Goal: Use online tool/utility: Utilize a website feature to perform a specific function

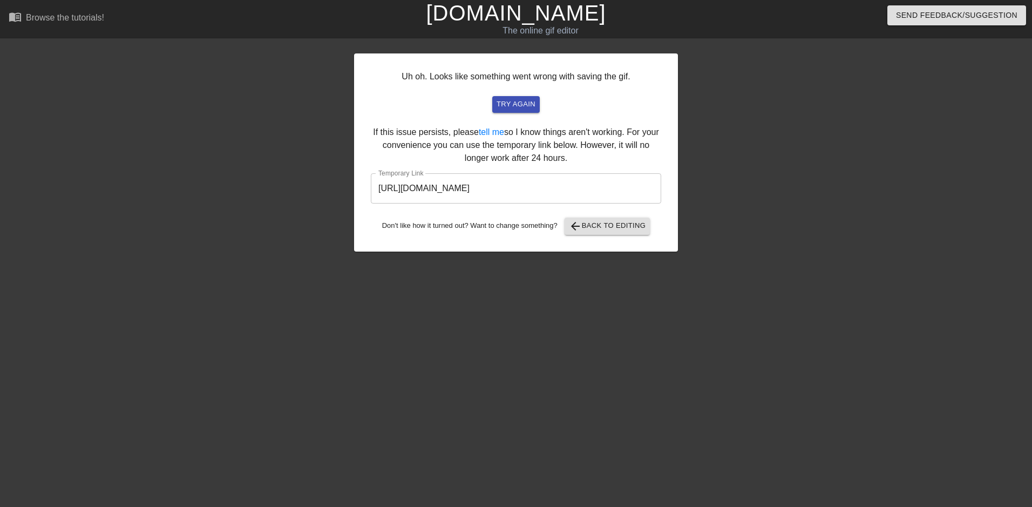
click at [532, 19] on link "[DOMAIN_NAME]" at bounding box center [516, 13] width 180 height 24
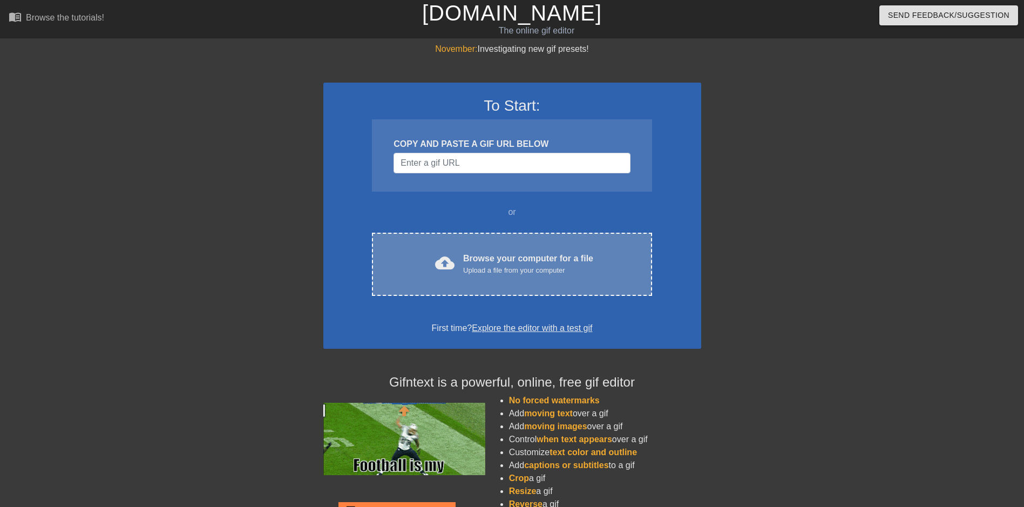
click at [469, 261] on div "Browse your computer for a file Upload a file from your computer" at bounding box center [528, 264] width 130 height 24
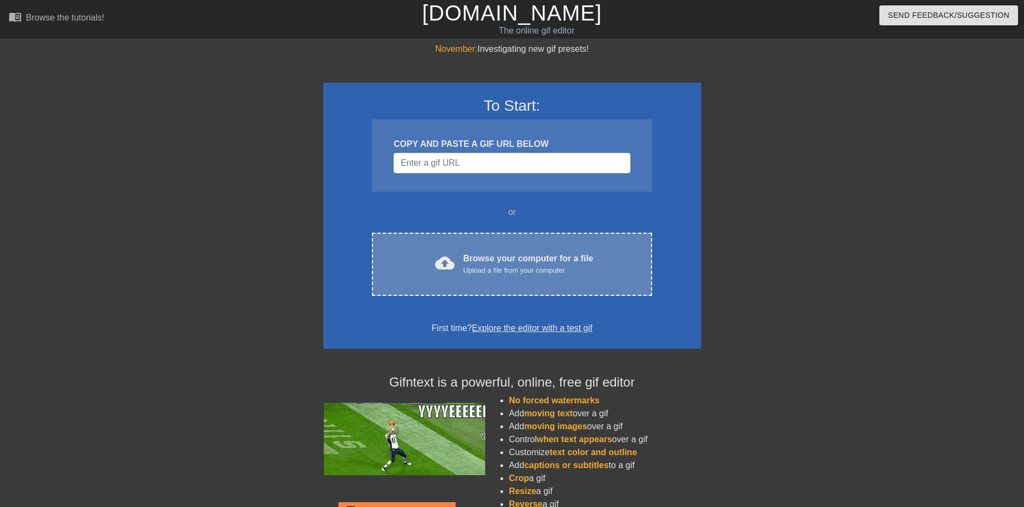
click at [457, 250] on div "cloud_upload Browse your computer for a file Upload a file from your computer C…" at bounding box center [512, 264] width 280 height 63
click at [493, 259] on div "Browse your computer for a file Upload a file from your computer" at bounding box center [528, 264] width 130 height 24
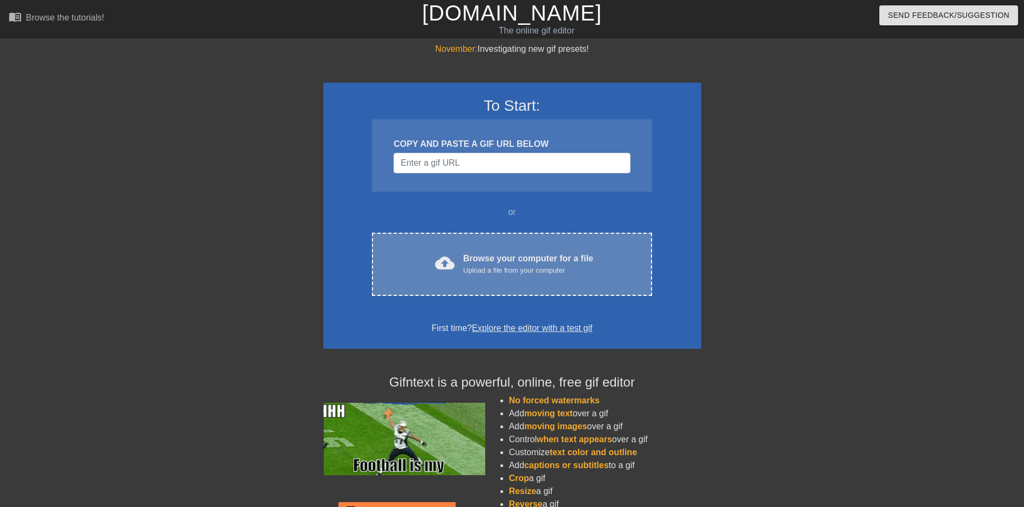
click at [574, 242] on div "cloud_upload Browse your computer for a file Upload a file from your computer C…" at bounding box center [512, 264] width 280 height 63
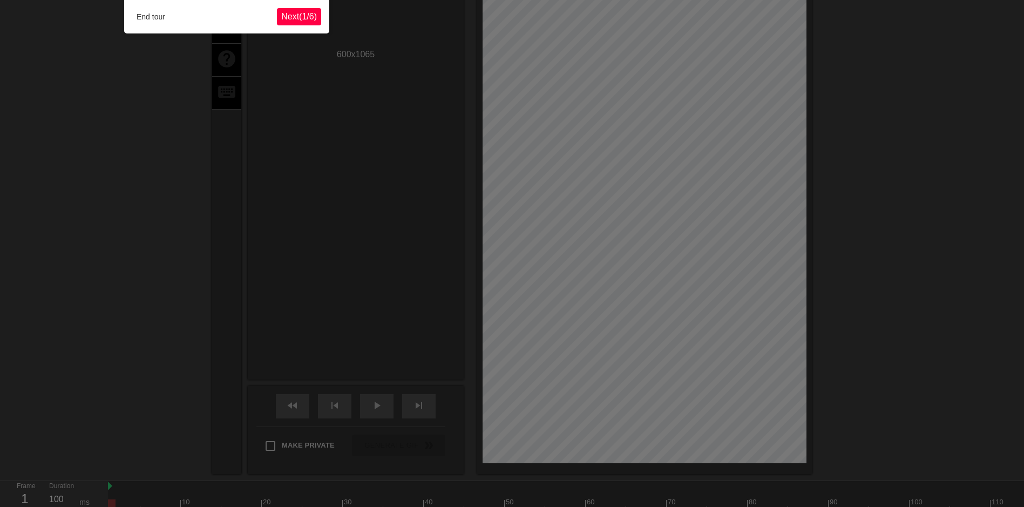
scroll to position [26, 0]
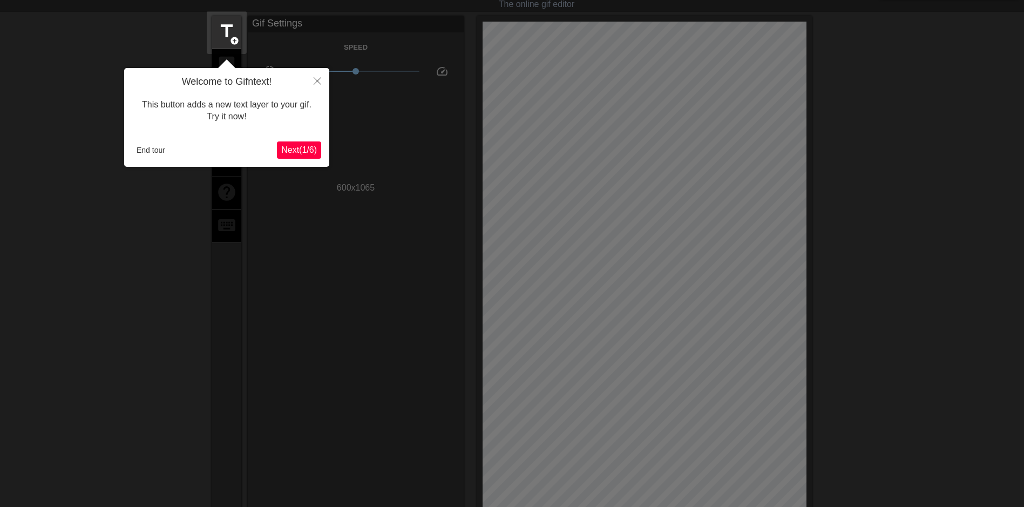
click at [263, 376] on div at bounding box center [512, 352] width 1024 height 756
click at [147, 150] on button "End tour" at bounding box center [150, 150] width 37 height 16
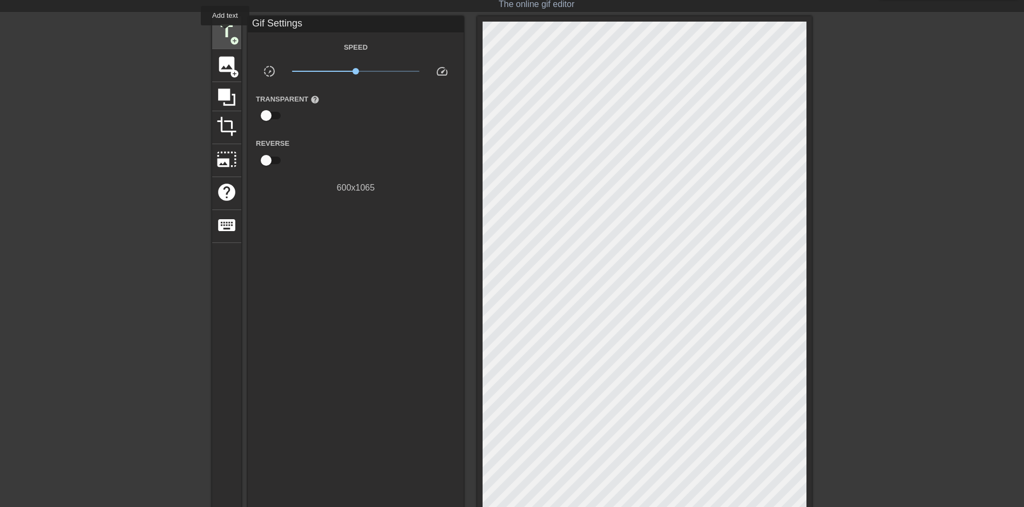
click at [225, 33] on span "title" at bounding box center [226, 31] width 21 height 21
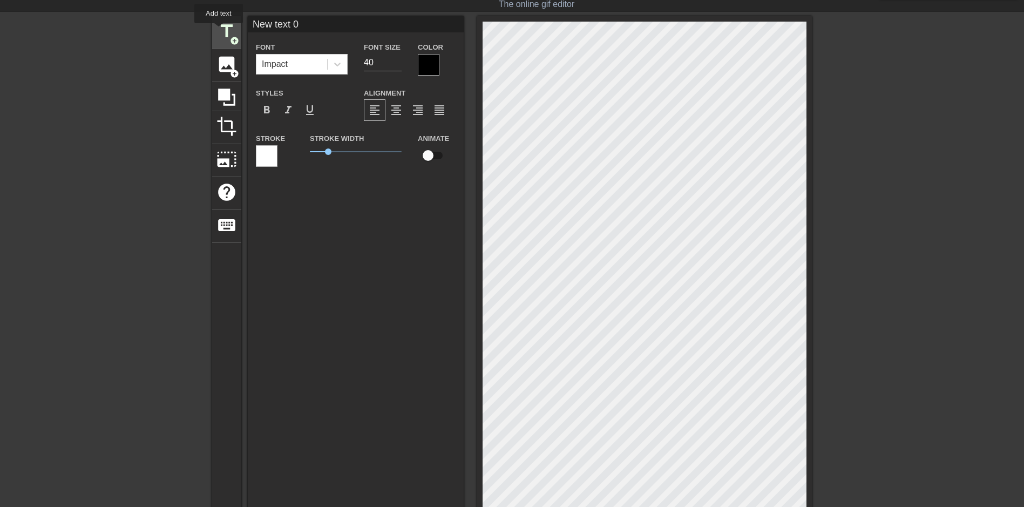
click at [219, 31] on span "title" at bounding box center [226, 31] width 21 height 21
click at [227, 35] on span "title" at bounding box center [226, 31] width 21 height 21
type input "New text 0"
click at [338, 66] on icon at bounding box center [337, 64] width 11 height 11
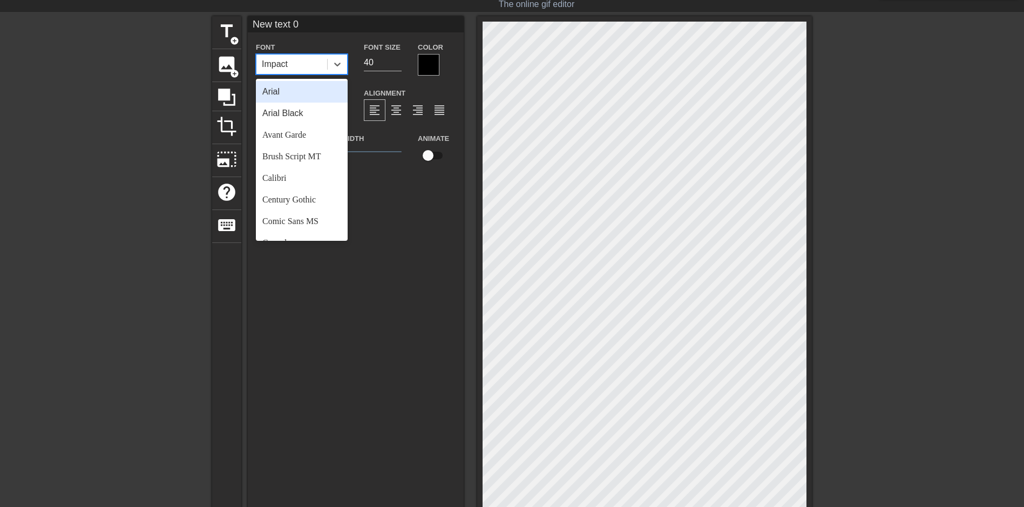
click at [284, 96] on div "Arial" at bounding box center [302, 92] width 92 height 22
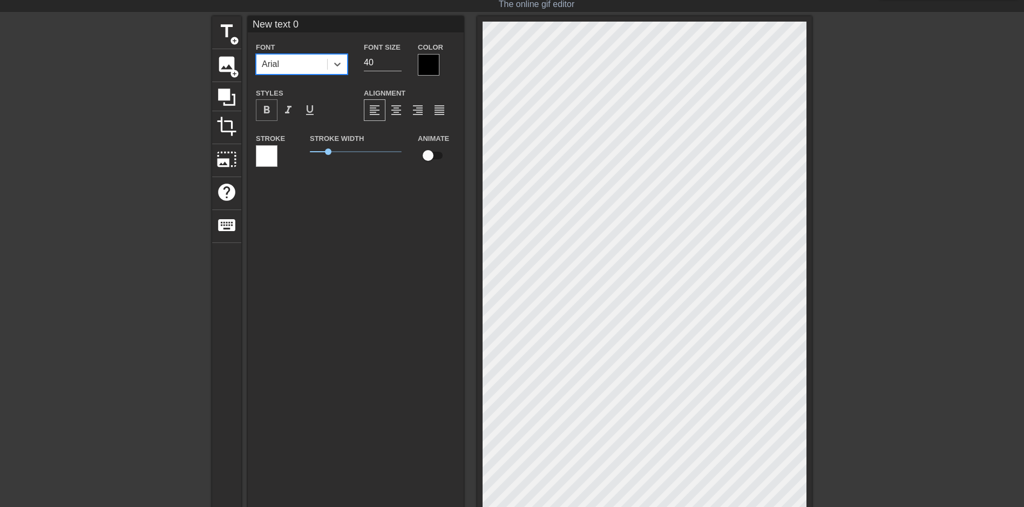
click at [269, 110] on span "format_bold" at bounding box center [266, 110] width 13 height 13
click at [389, 107] on div "format_align_center" at bounding box center [396, 110] width 22 height 22
click at [424, 67] on div at bounding box center [429, 65] width 22 height 22
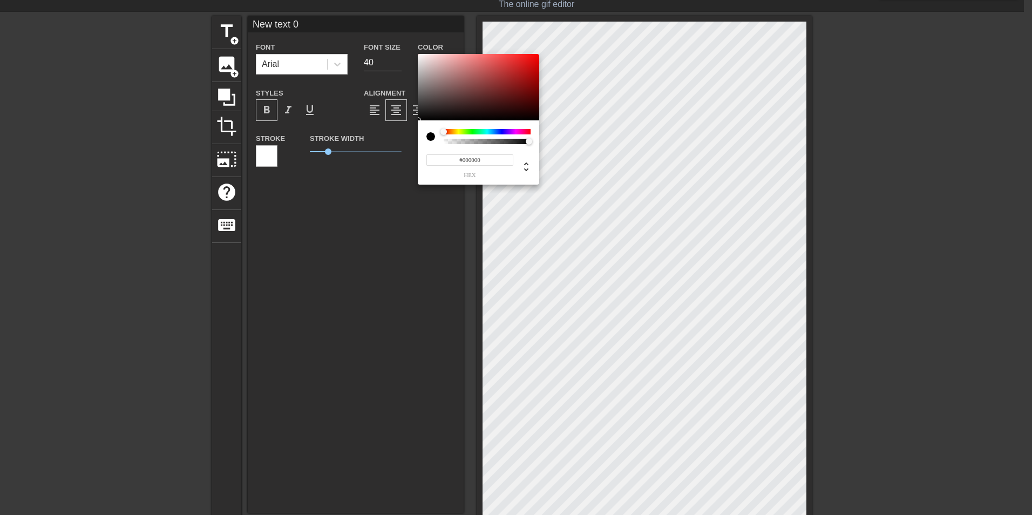
type input "#F40505"
click at [537, 57] on div at bounding box center [478, 87] width 121 height 67
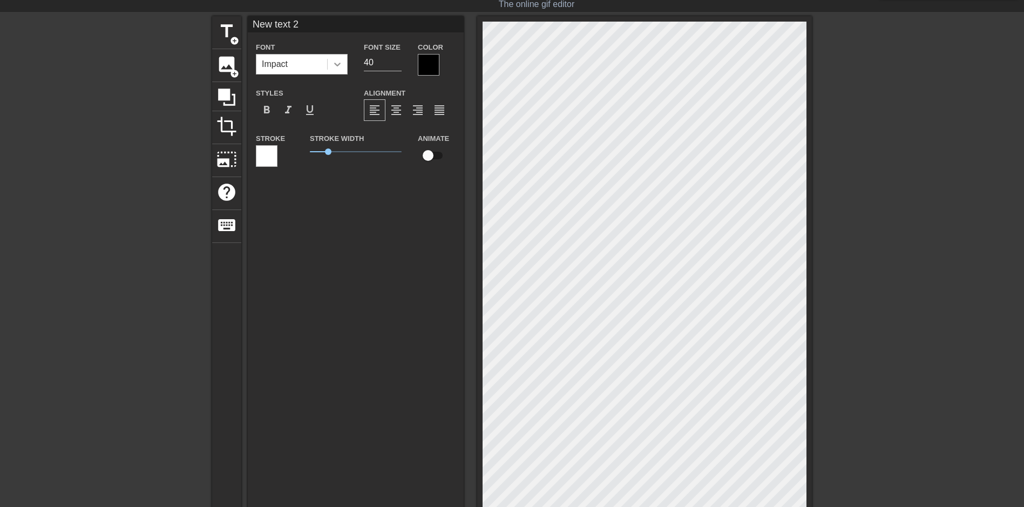
click at [333, 68] on icon at bounding box center [337, 64] width 11 height 11
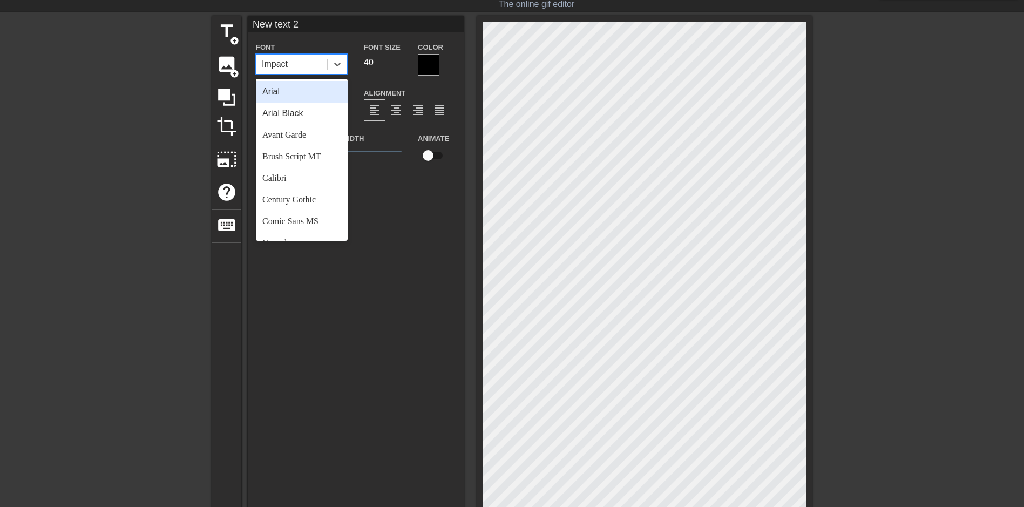
click at [295, 93] on div "Arial" at bounding box center [302, 92] width 92 height 22
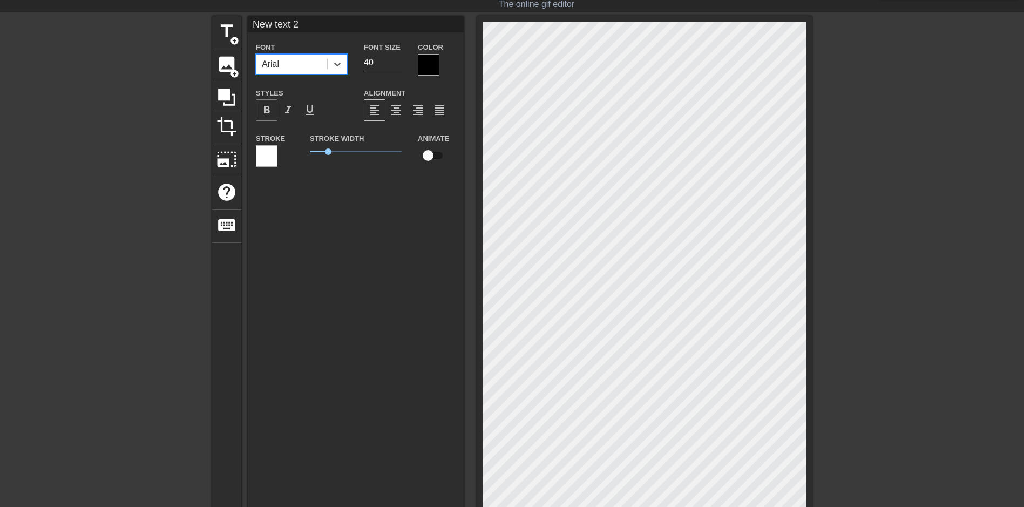
click at [266, 112] on span "format_bold" at bounding box center [266, 110] width 13 height 13
click at [396, 111] on span "format_align_center" at bounding box center [396, 110] width 13 height 13
click at [431, 67] on div at bounding box center [429, 65] width 22 height 22
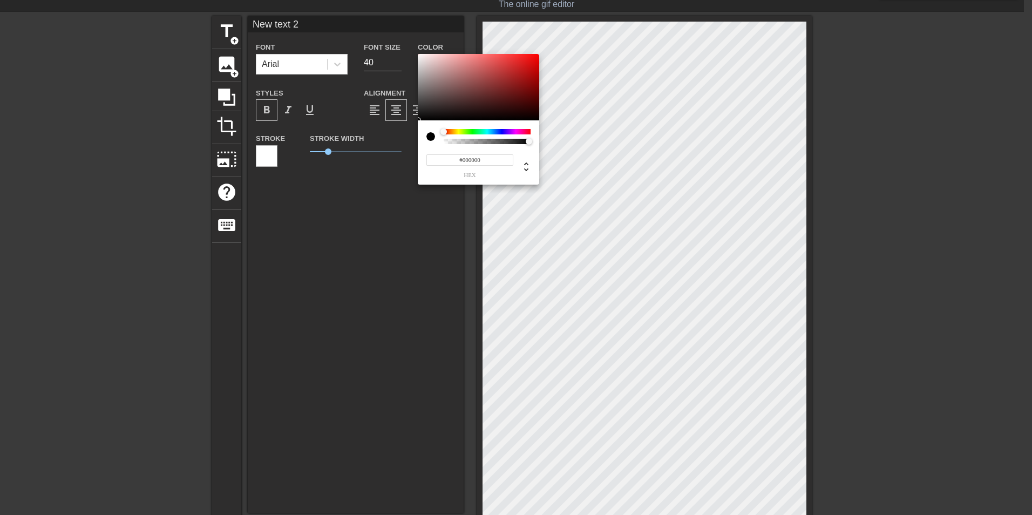
type input "#F80606"
click at [537, 56] on div at bounding box center [478, 87] width 121 height 67
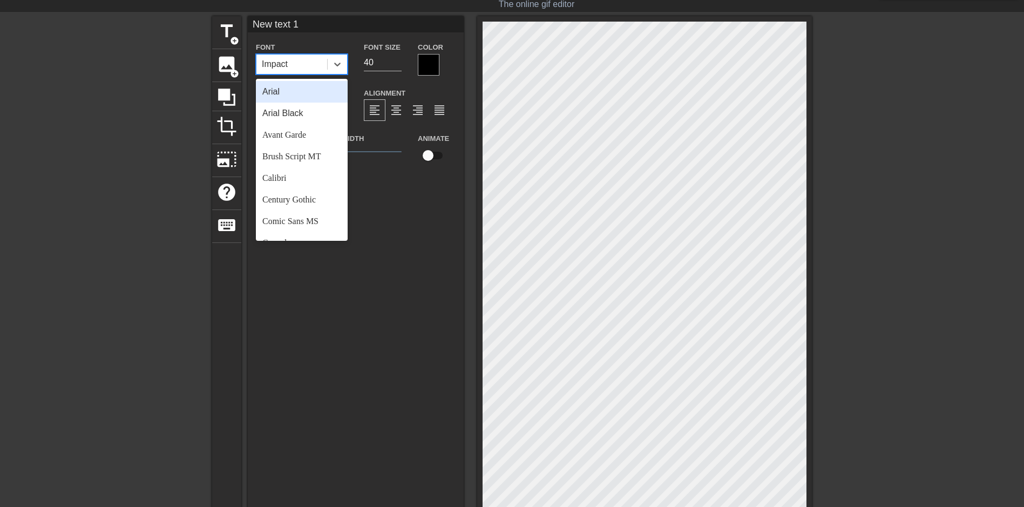
click at [308, 59] on div "Impact" at bounding box center [291, 64] width 71 height 19
click at [291, 90] on div "Arial" at bounding box center [302, 92] width 92 height 22
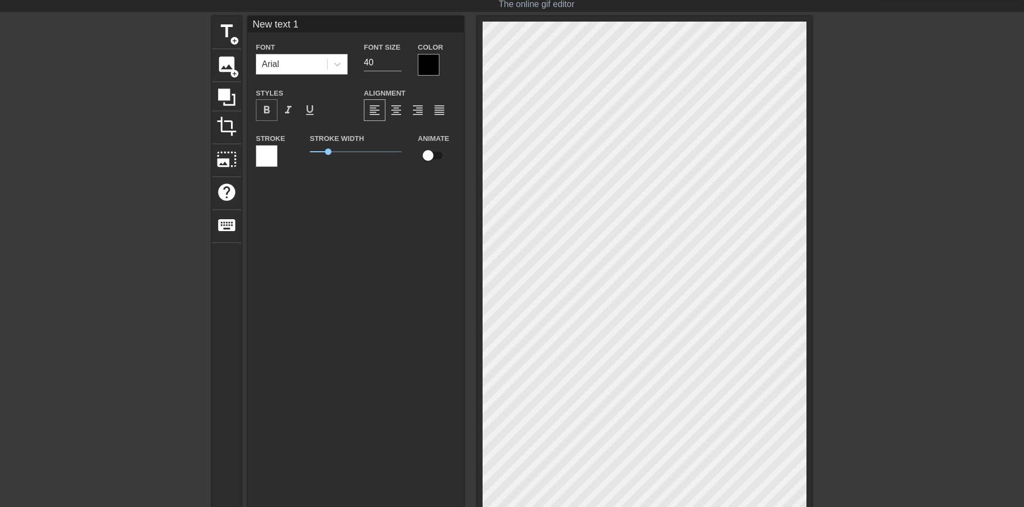
click at [273, 107] on span "format_bold" at bounding box center [266, 110] width 13 height 13
click at [389, 107] on div "format_align_center" at bounding box center [396, 110] width 22 height 22
click at [430, 67] on div at bounding box center [429, 65] width 22 height 22
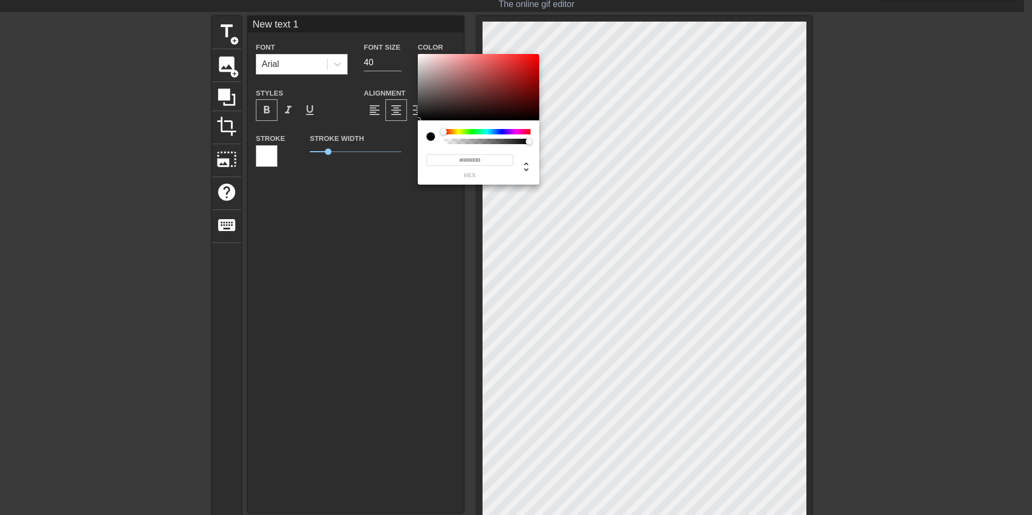
type input "#F60707"
click at [536, 56] on div at bounding box center [478, 87] width 121 height 67
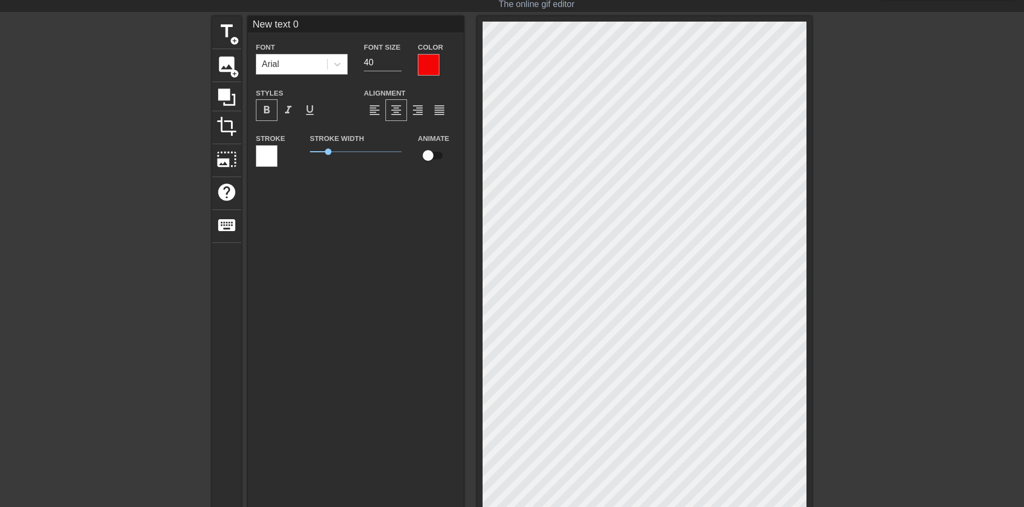
type input "D"
type textarea "D"
type input "DO"
type textarea "DO"
type input "DON"
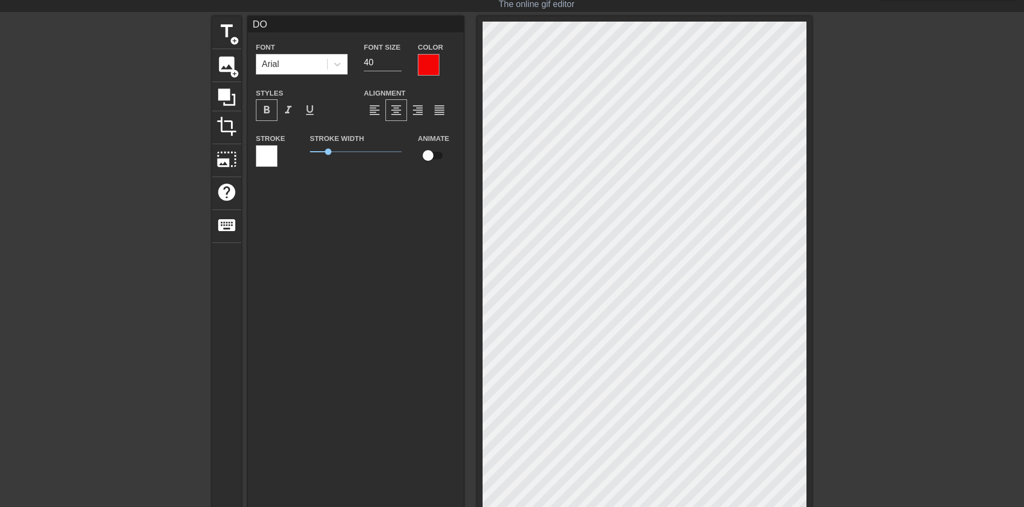
type textarea "DON"
type input "DON'"
type textarea "DON'"
type input "DON'T"
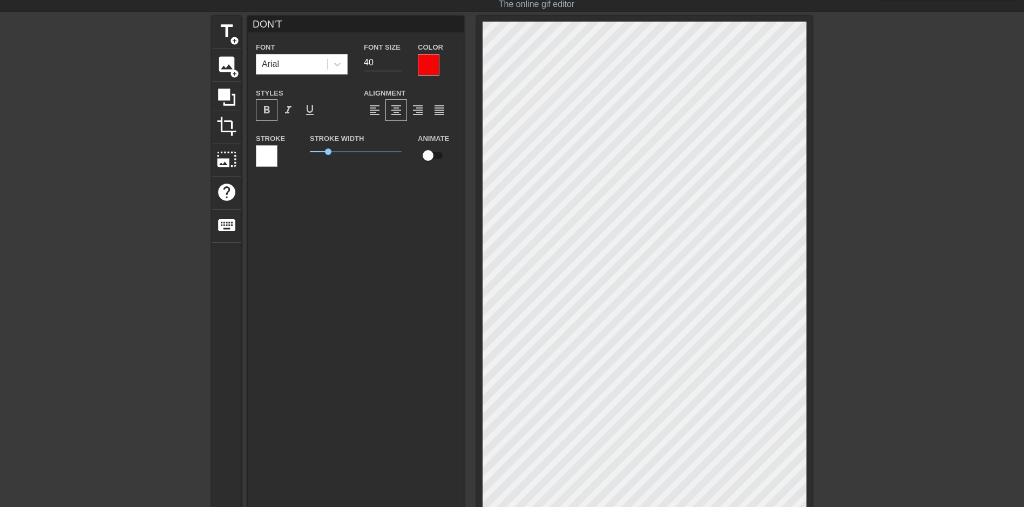
type textarea "DON'T"
type input "DON'T"
type textarea "DON'T"
type input "DON'T S"
type textarea "DON'T S"
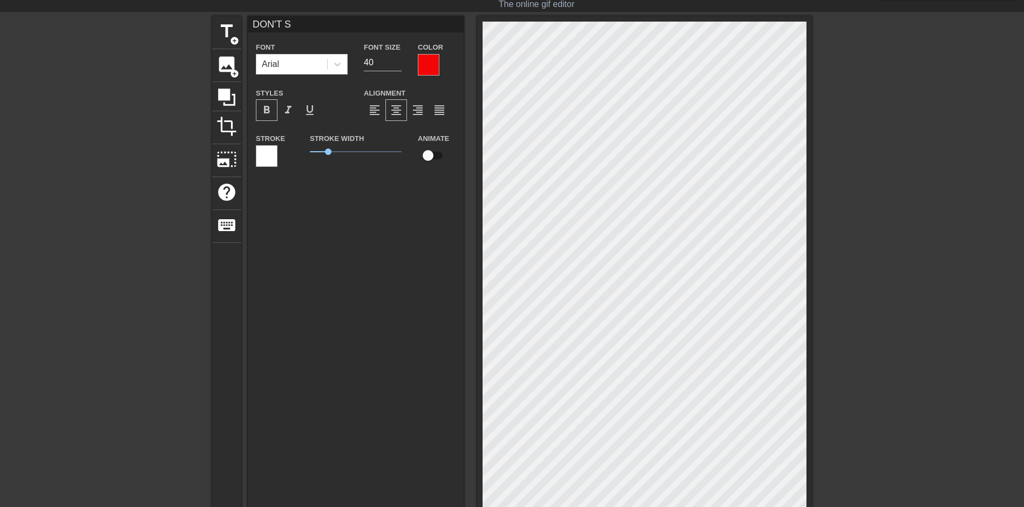
type input "DON'T ST"
type textarea "DON'T ST"
type input "DON'T STO"
type textarea "DON'T STO"
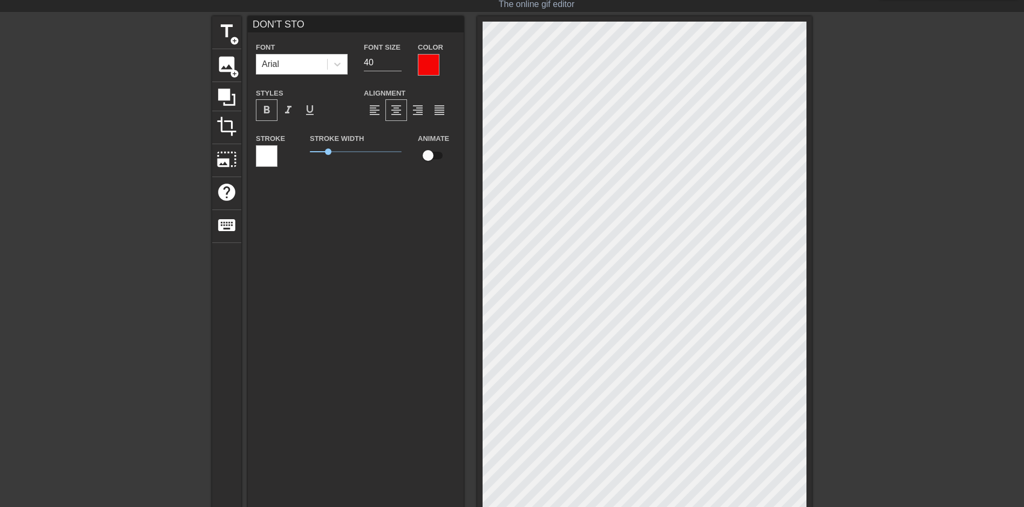
type input "DON'T STOP"
type textarea "DON'T STOP"
type input "DON'T ESTOP"
type textarea "DON'T ESTOP"
type input "DON'T EVSTOP"
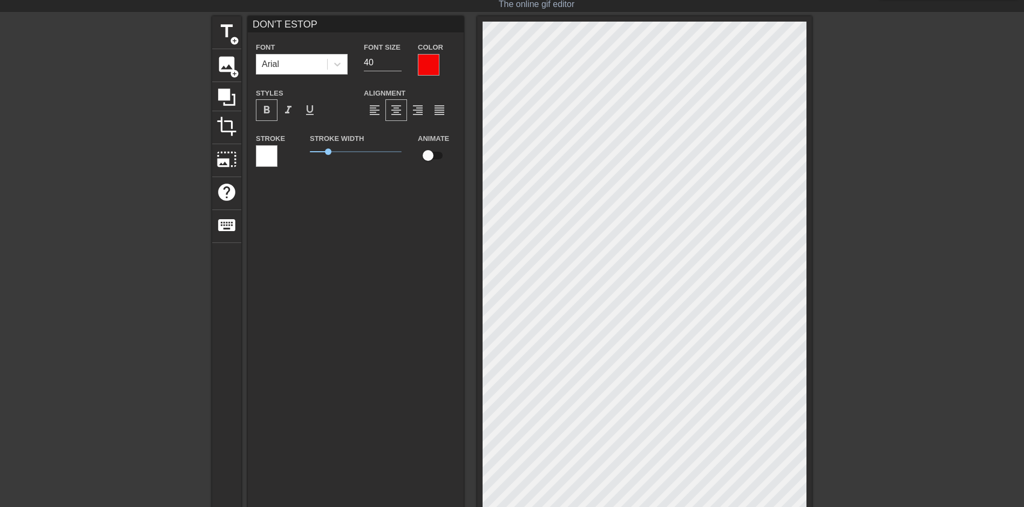
type textarea "DON'T EVSTOP"
type input "DON'T EVESTOP"
type textarea "DON'T EVESTOP"
type input "DON'T EVERSTOP"
type textarea "DON'T EVERSTOP"
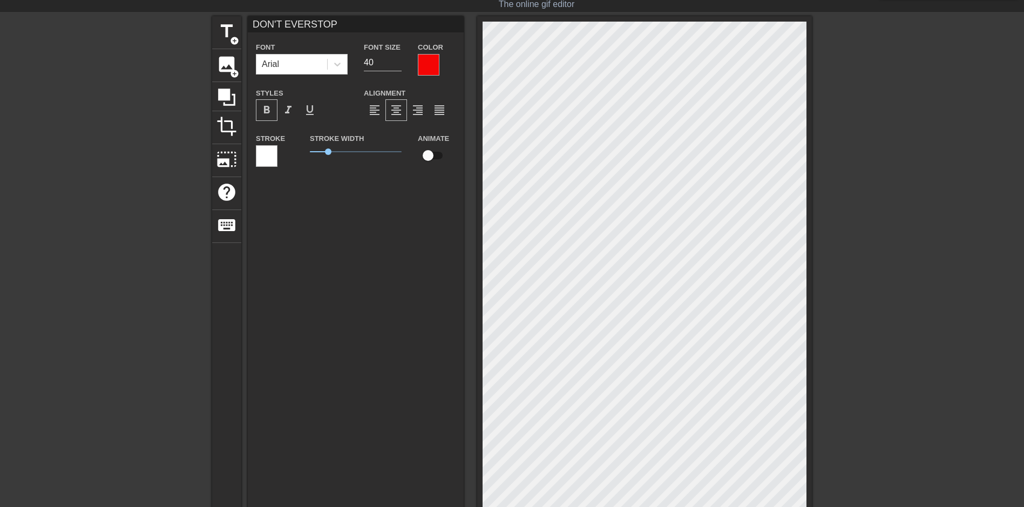
scroll to position [2, 4]
type input "DON'T EVER STOP"
type textarea "DON'T EVER STOP"
type input "P"
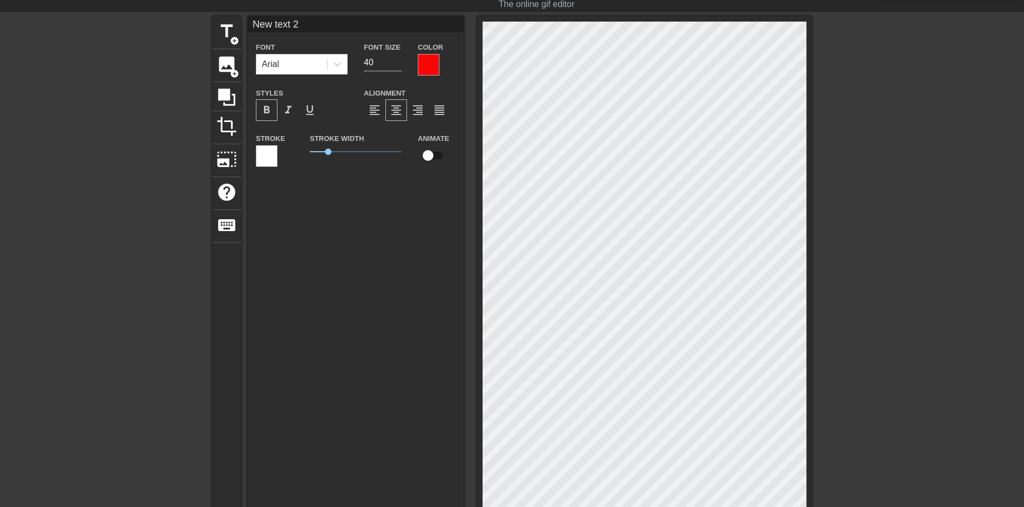
type textarea "P"
type input "PL"
type textarea "PL"
type input "PLA"
type textarea "PLA"
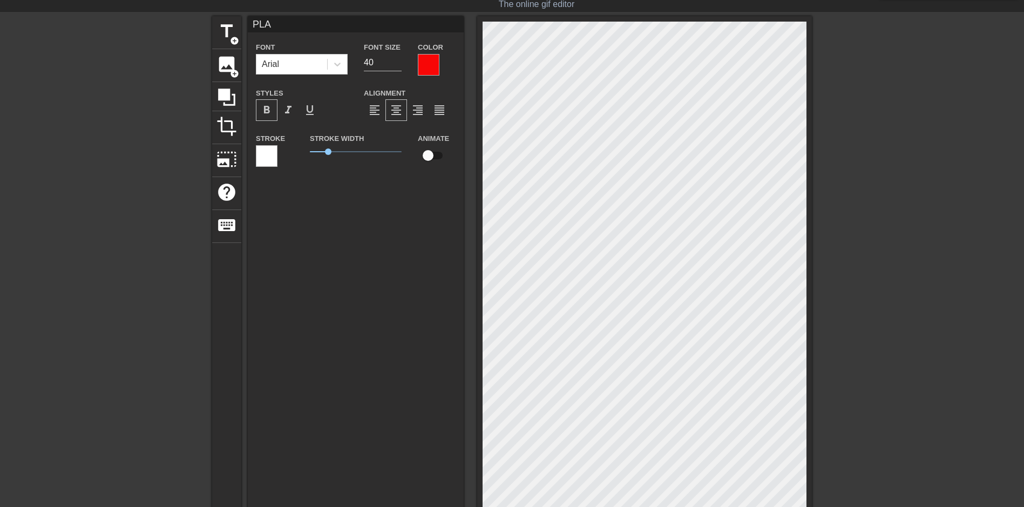
type input "PLAY"
type textarea "PLAY"
type input "PLAYI"
type textarea "PLAYI"
type input "PLAYIN"
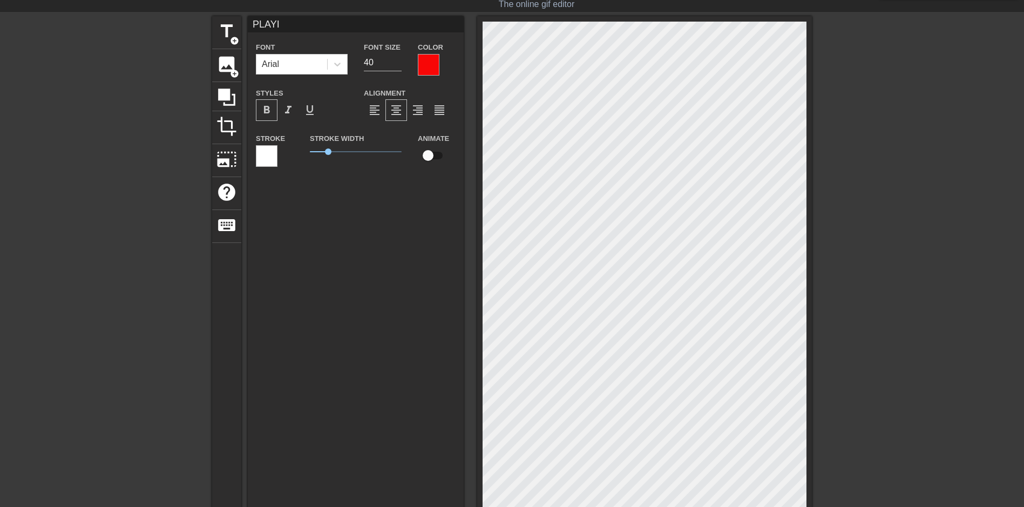
type textarea "PLAYIN"
type input "PLAYING"
type textarea "PLAYING"
type input "PLAYING"
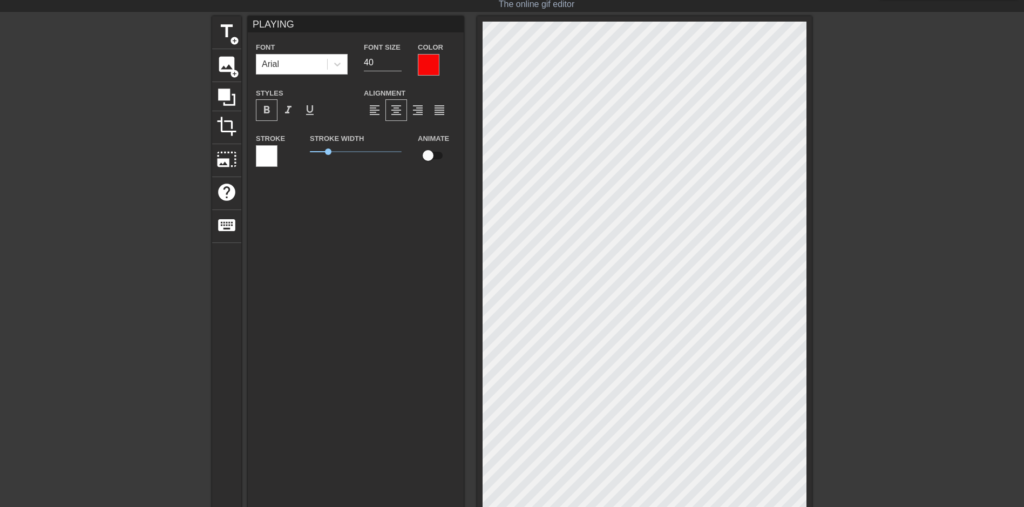
type textarea "PLAYING"
type input "PLAYING W"
type textarea "PLAYING W"
type input "PLAYING WI"
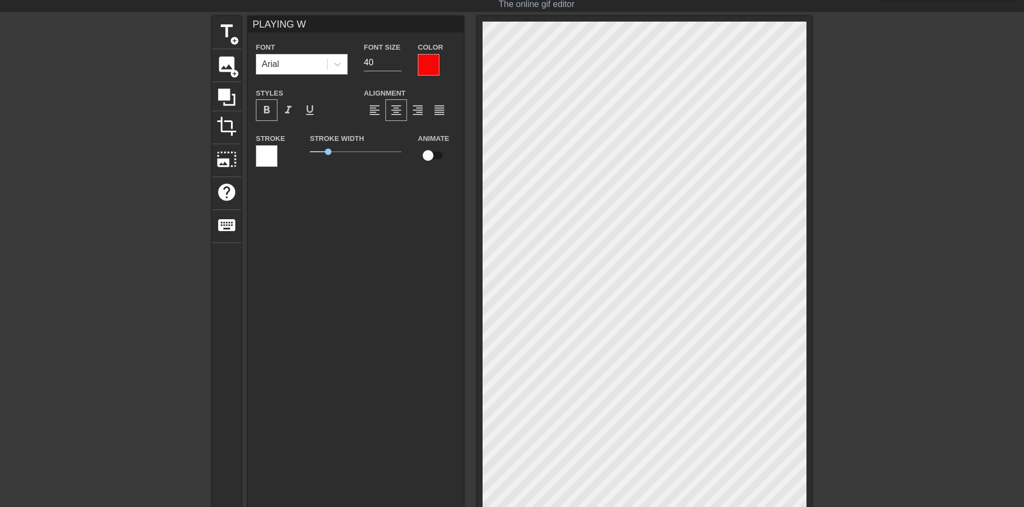
type textarea "PLAYING WI"
type input "PLAYING WIT"
type textarea "PLAYING WIT"
type input "PLAYING WITH"
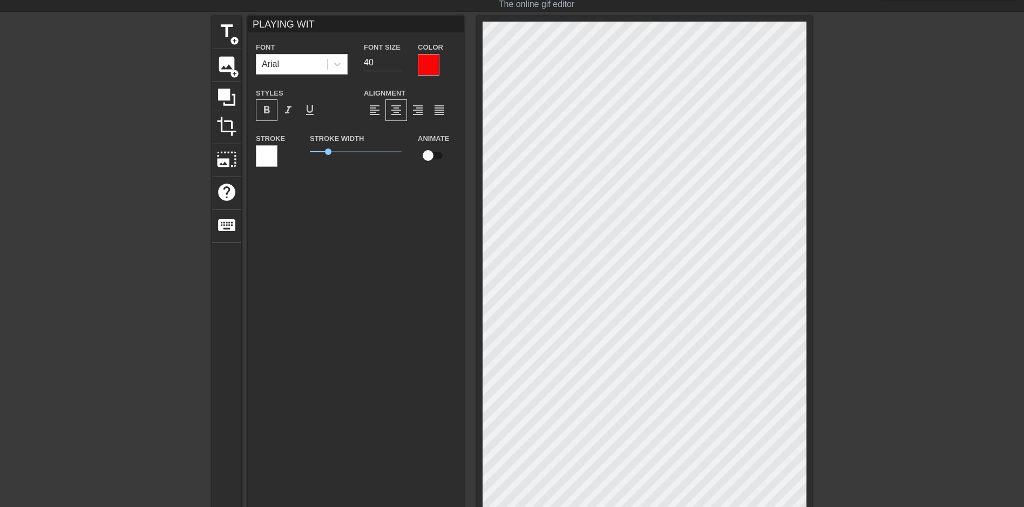
type textarea "PLAYING WITH"
type input "Y"
type textarea "Y"
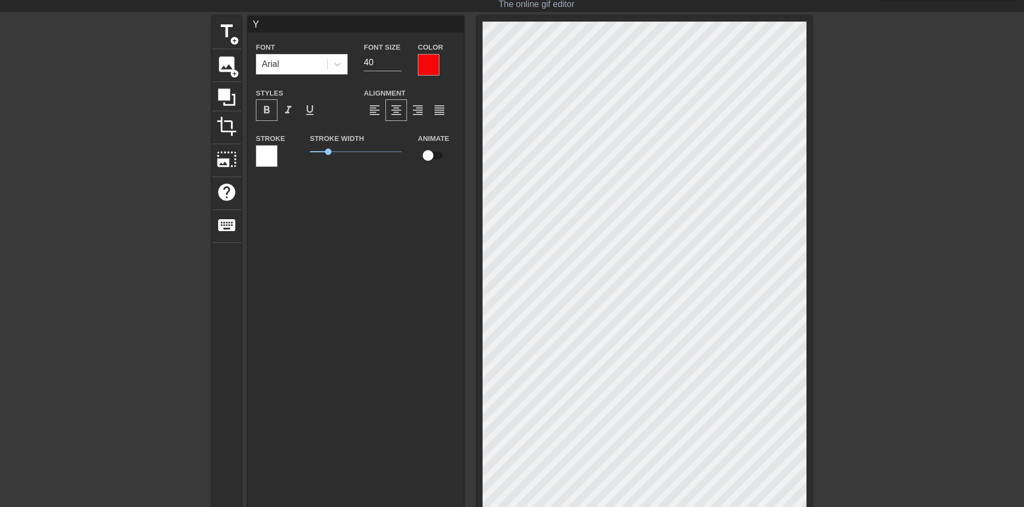
type input "YO"
type textarea "YO"
type input "YOU"
type textarea "YOU"
type input "YOUR"
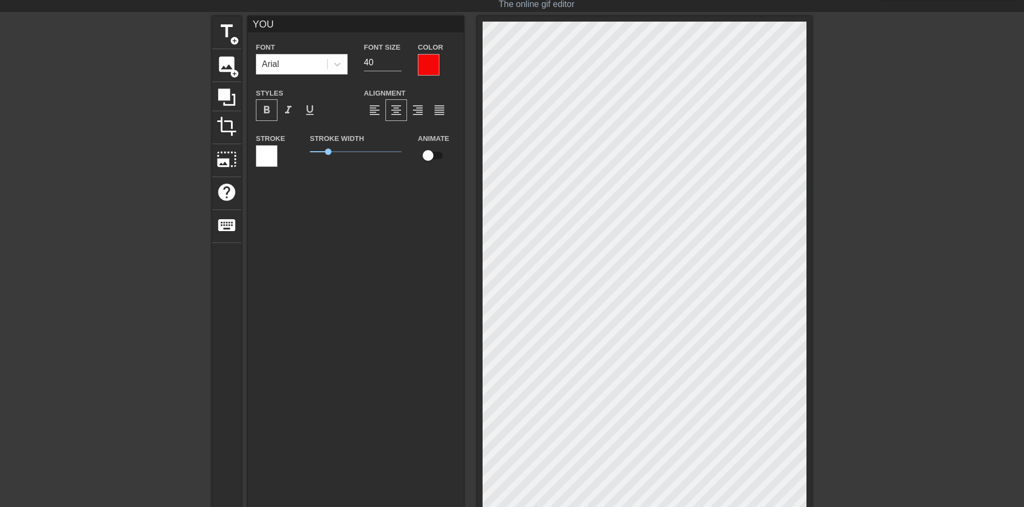
type textarea "YOUR"
type input "YOUR"
type textarea "YOUR"
type input "YOUR P"
type textarea "YOUR P"
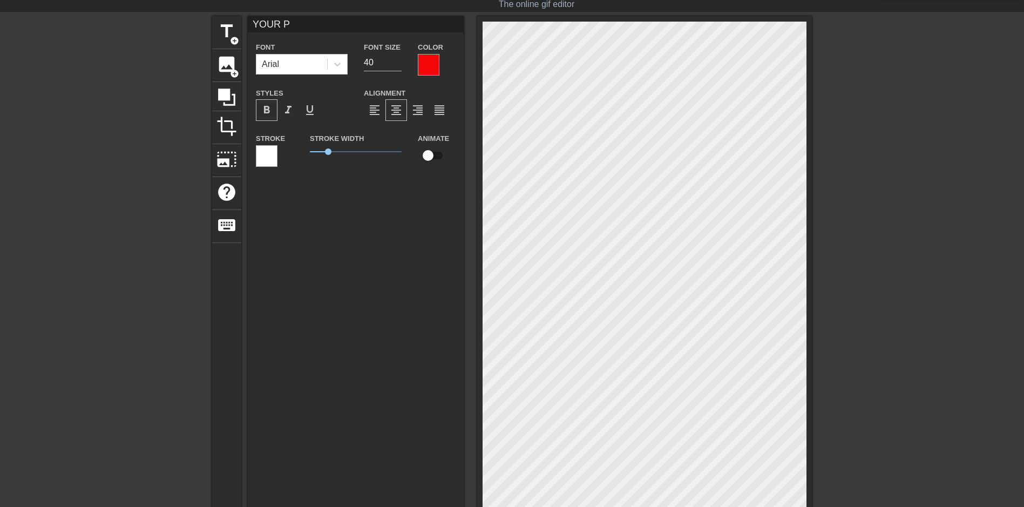
type input "YOUR PE"
type textarea "YOUR PE"
type input "YOUR PEN"
type textarea "YOUR PEN"
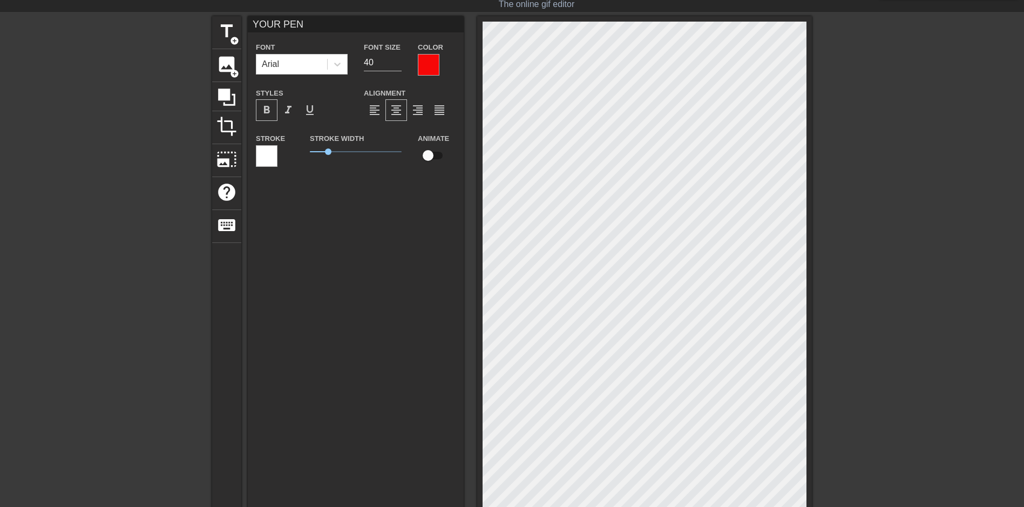
type input "YOUR PENI"
type textarea "YOUR PENI"
type input "YOUR PENIS"
type textarea "YOUR PENIS"
type input "DON'T EVER STOP"
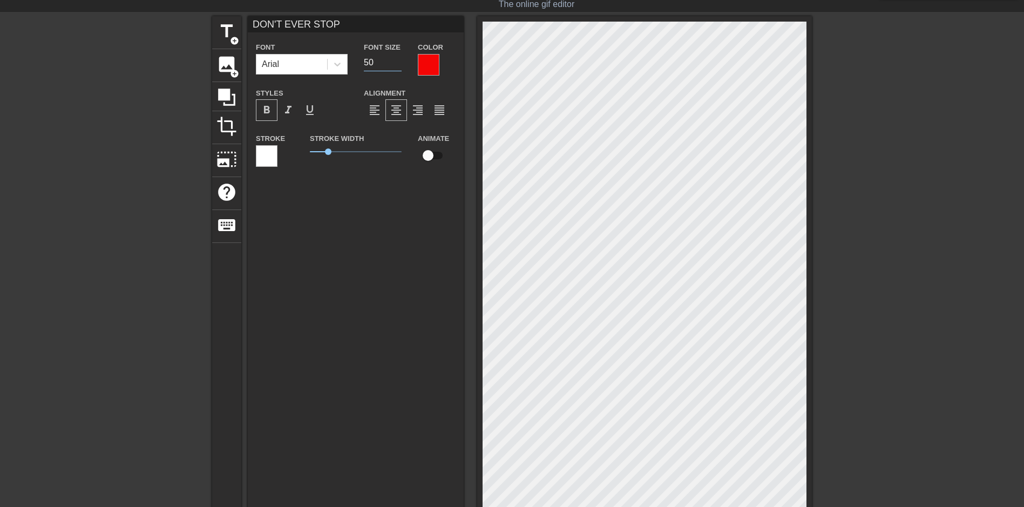
click at [399, 58] on input "50" at bounding box center [383, 62] width 38 height 17
click at [399, 58] on input "51" at bounding box center [383, 62] width 38 height 17
click at [399, 58] on input "52" at bounding box center [383, 62] width 38 height 17
click at [399, 58] on input "53" at bounding box center [383, 62] width 38 height 17
click at [399, 58] on input "54" at bounding box center [383, 62] width 38 height 17
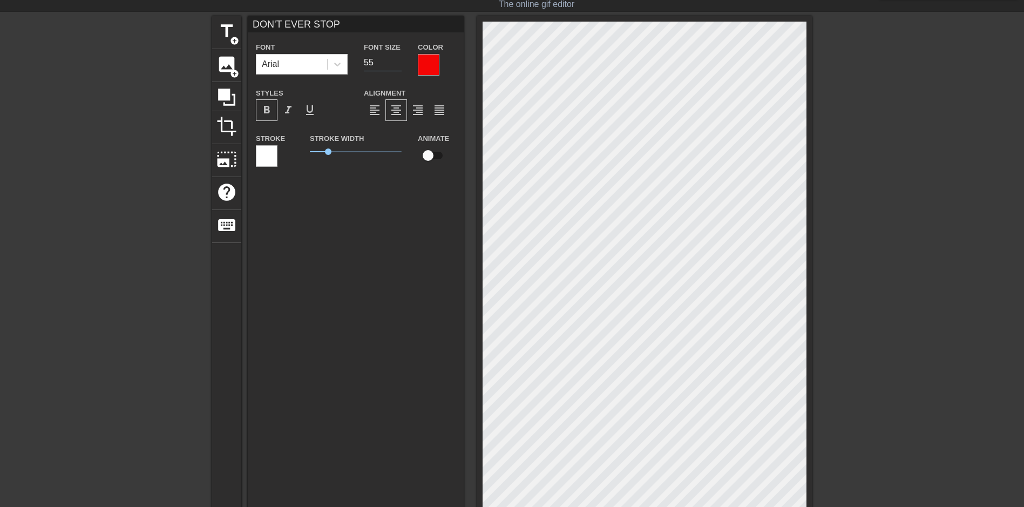
click at [399, 58] on input "55" at bounding box center [383, 62] width 38 height 17
click at [399, 58] on input "56" at bounding box center [383, 62] width 38 height 17
click at [399, 58] on input "57" at bounding box center [383, 62] width 38 height 17
click at [399, 58] on input "58" at bounding box center [383, 62] width 38 height 17
click at [399, 58] on input "59" at bounding box center [383, 62] width 38 height 17
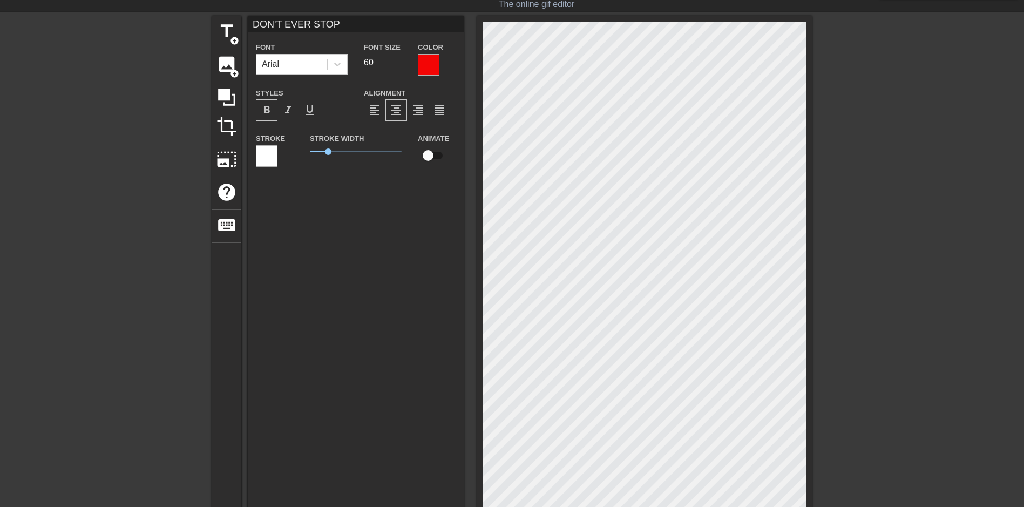
type input "60"
click at [399, 58] on input "60" at bounding box center [383, 62] width 38 height 17
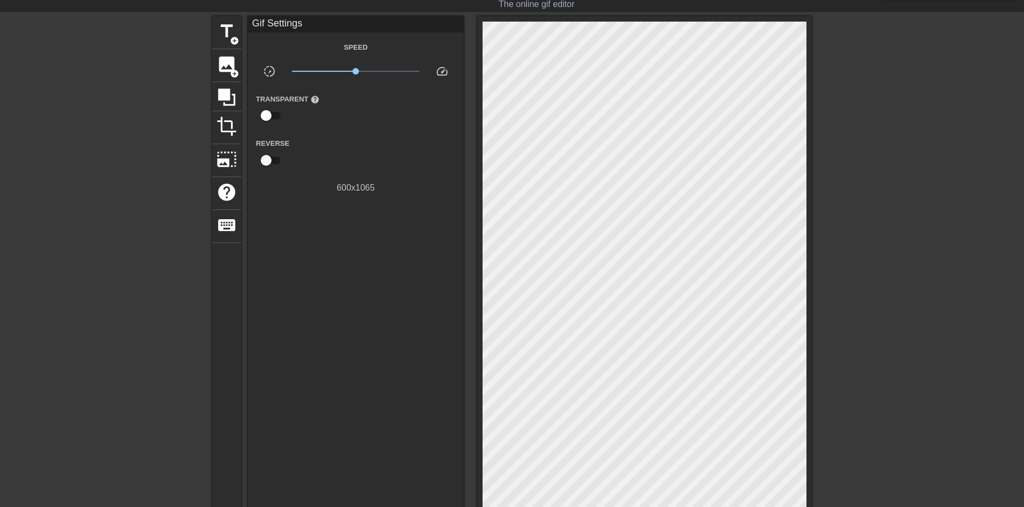
click at [869, 139] on div at bounding box center [906, 178] width 162 height 324
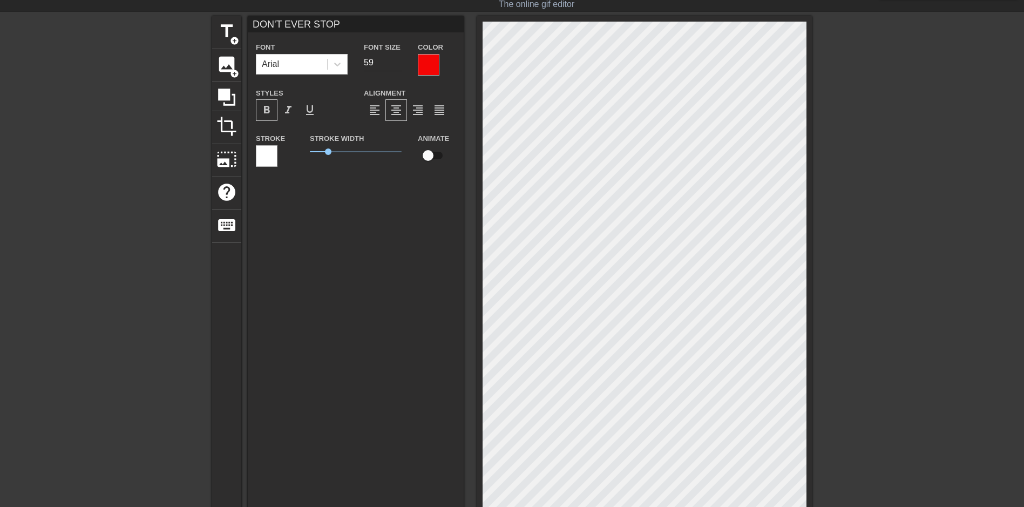
type input "59"
click at [396, 65] on input "59" at bounding box center [383, 62] width 38 height 17
type input "PLAYING WITH"
type input "68"
click at [400, 59] on input "68" at bounding box center [383, 62] width 38 height 17
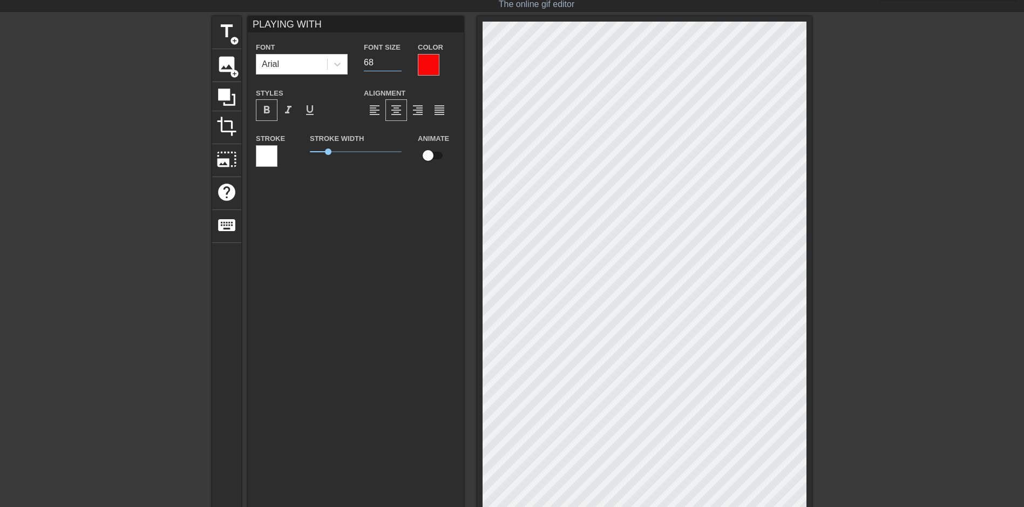
type input "DON'T EVER STOP"
type input "59"
type input "PLAYING WITH"
click at [397, 65] on input "67" at bounding box center [383, 62] width 38 height 17
click at [397, 65] on input "66" at bounding box center [383, 62] width 38 height 17
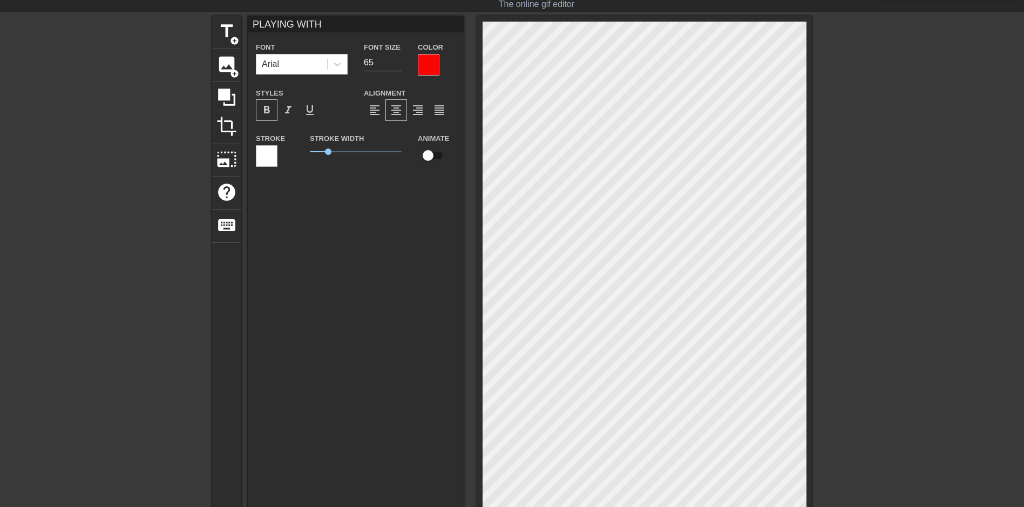
click at [397, 65] on input "65" at bounding box center [383, 62] width 38 height 17
click at [397, 65] on input "64" at bounding box center [383, 62] width 38 height 17
click at [397, 65] on input "63" at bounding box center [383, 62] width 38 height 17
click at [397, 65] on input "62" at bounding box center [383, 62] width 38 height 17
click at [397, 65] on input "61" at bounding box center [383, 62] width 38 height 17
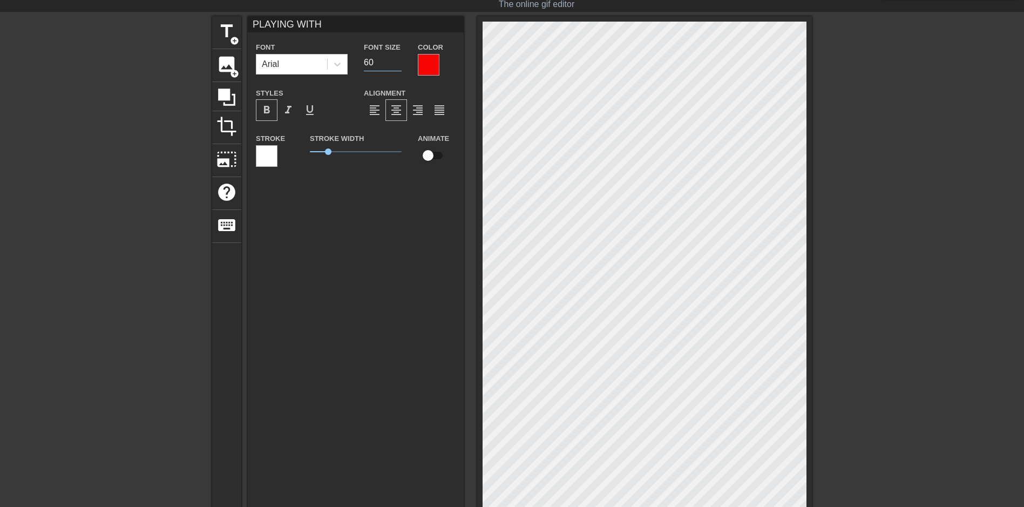
click at [397, 65] on input "60" at bounding box center [383, 62] width 38 height 17
type input "59"
click at [397, 65] on input "59" at bounding box center [383, 62] width 38 height 17
type input "YOUR PENIS"
click at [398, 60] on input "53" at bounding box center [383, 62] width 38 height 17
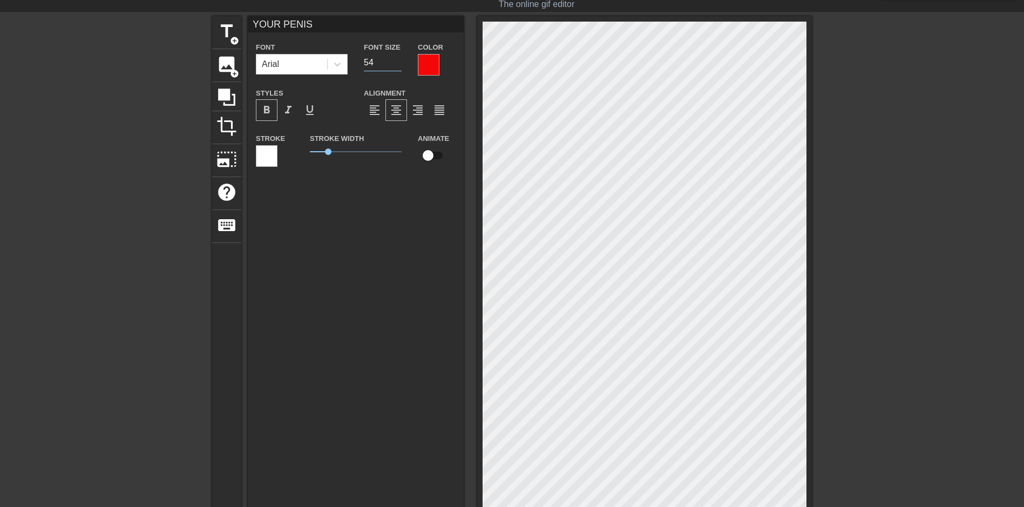
click at [398, 60] on input "54" at bounding box center [383, 62] width 38 height 17
click at [398, 60] on input "55" at bounding box center [383, 62] width 38 height 17
click at [398, 60] on input "56" at bounding box center [383, 62] width 38 height 17
click at [398, 60] on input "57" at bounding box center [383, 62] width 38 height 17
click at [398, 60] on input "58" at bounding box center [383, 62] width 38 height 17
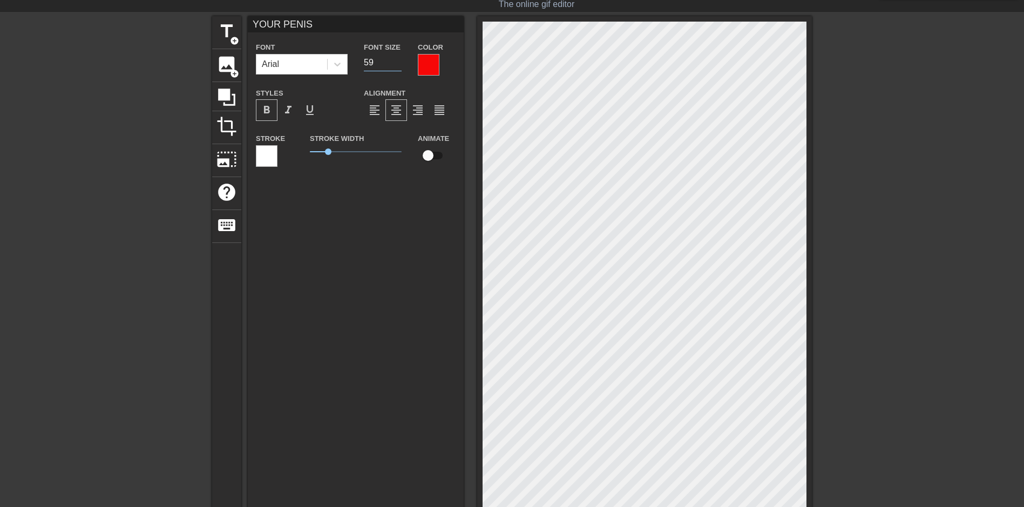
type input "59"
click at [398, 60] on input "59" at bounding box center [383, 62] width 38 height 17
click at [940, 334] on div at bounding box center [906, 178] width 162 height 324
type input "YOUR PENIS"
click at [852, 357] on div "title add_circle image add_circle crop photo_size_select_large help keyboard YO…" at bounding box center [512, 311] width 1024 height 591
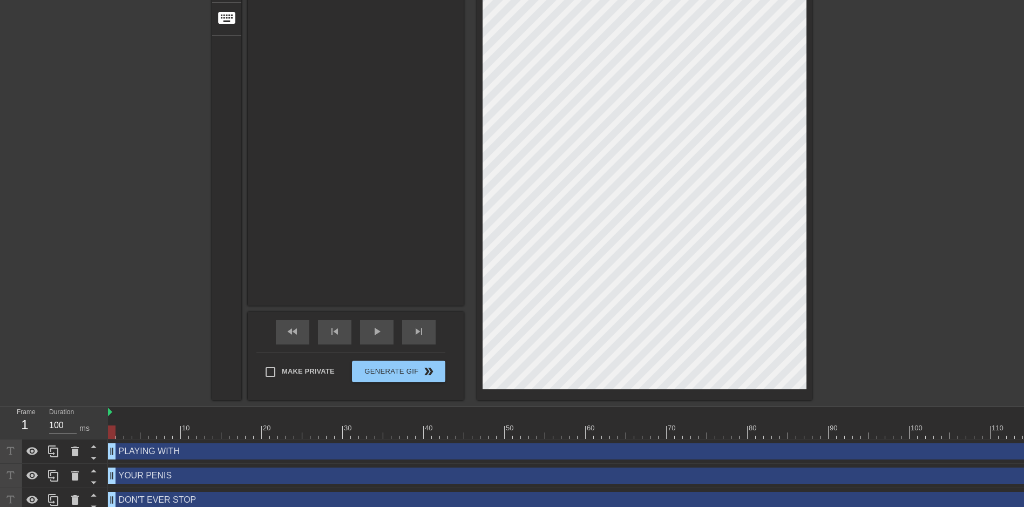
scroll to position [242, 0]
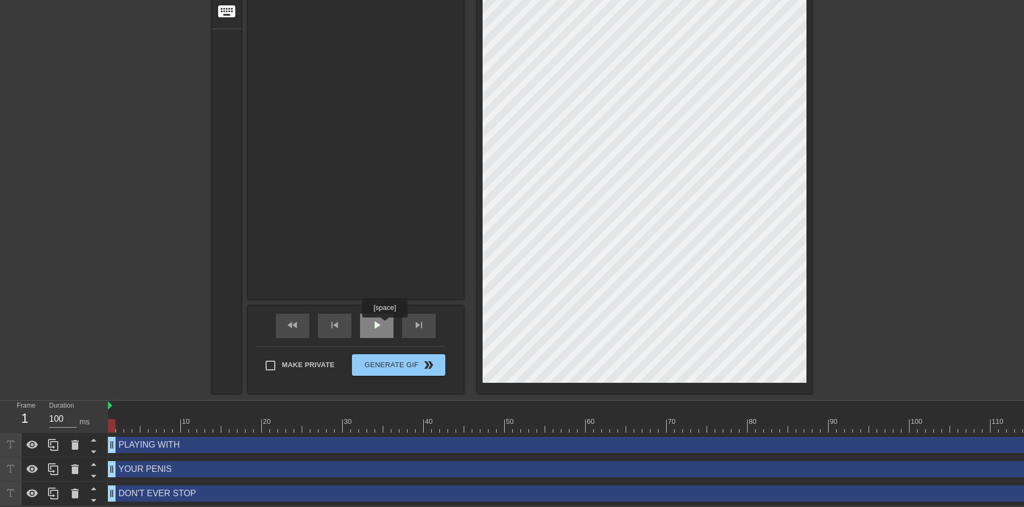
click at [384, 325] on div "play_arrow" at bounding box center [376, 326] width 33 height 24
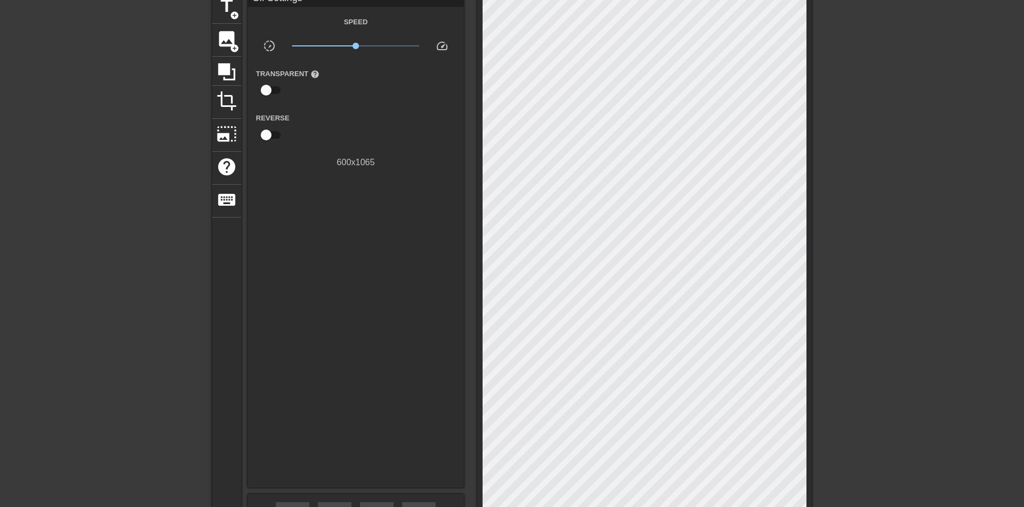
scroll to position [26, 0]
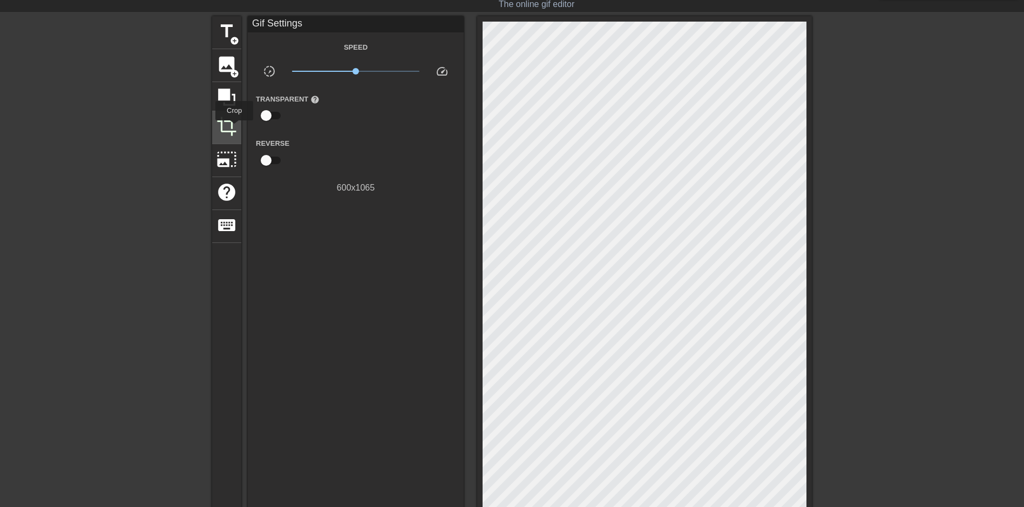
click at [234, 128] on span "crop" at bounding box center [226, 126] width 21 height 21
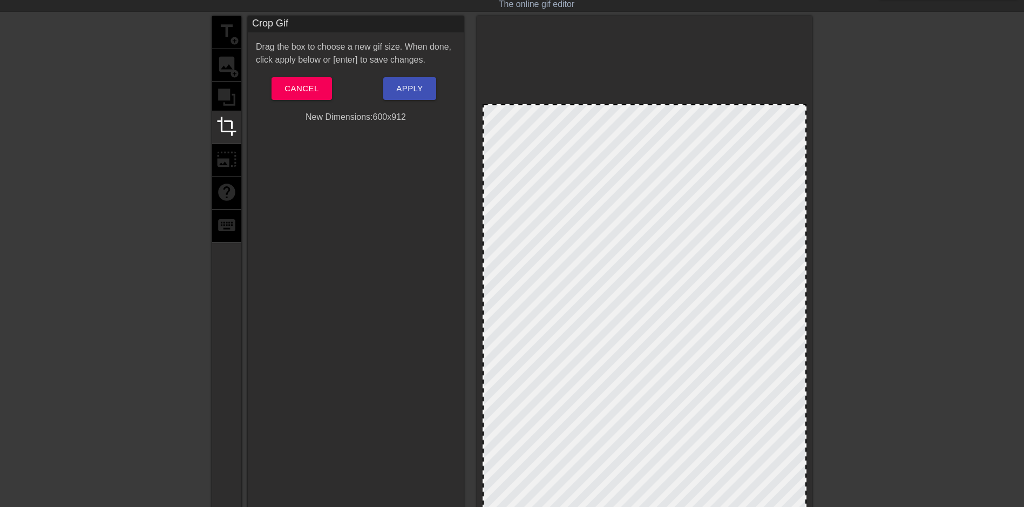
drag, startPoint x: 634, startPoint y: 23, endPoint x: 626, endPoint y: 107, distance: 84.1
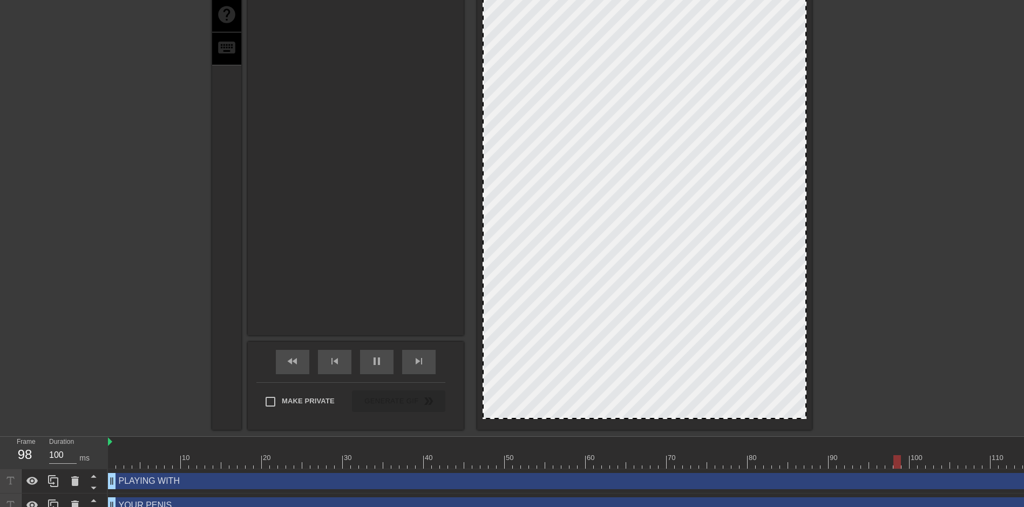
scroll to position [247, 0]
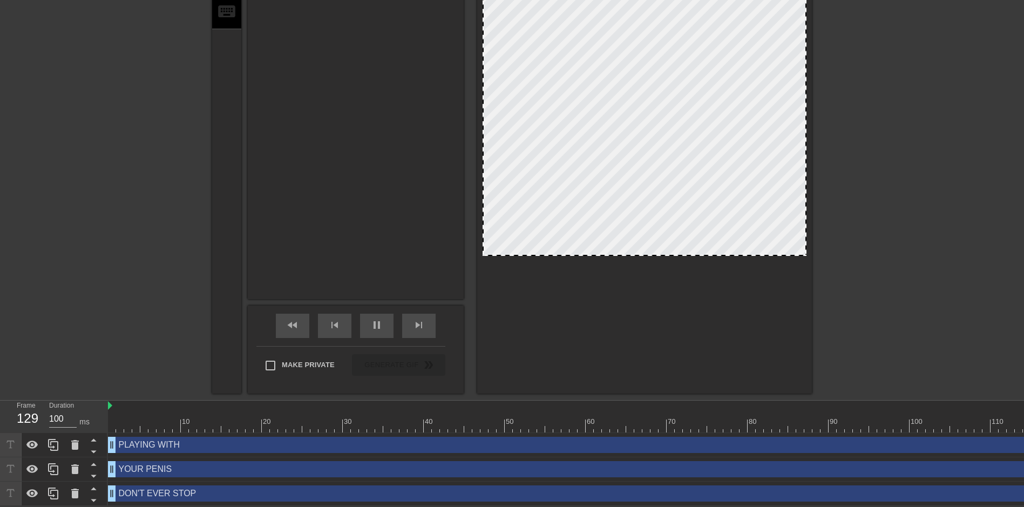
drag, startPoint x: 653, startPoint y: 372, endPoint x: 677, endPoint y: 245, distance: 129.2
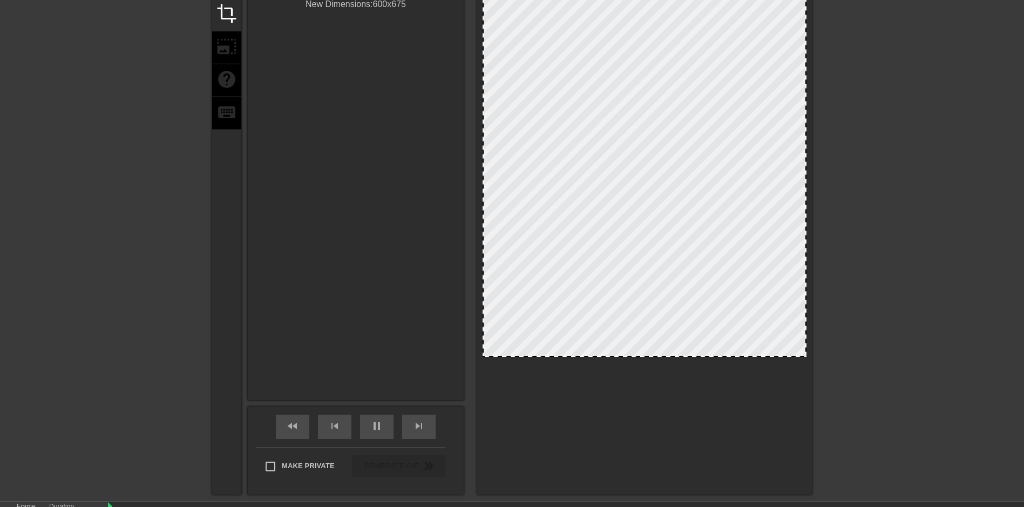
scroll to position [31, 0]
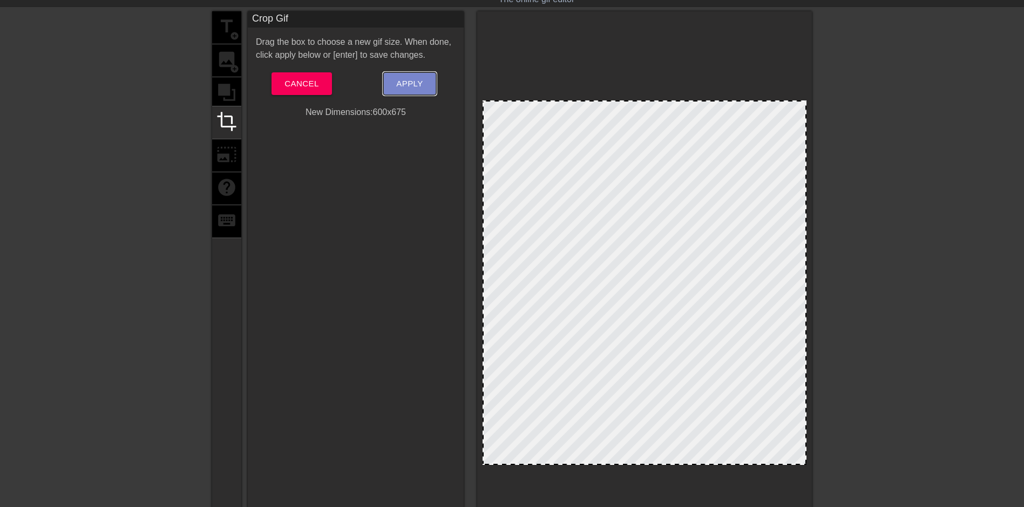
click at [415, 84] on span "Apply" at bounding box center [409, 84] width 26 height 14
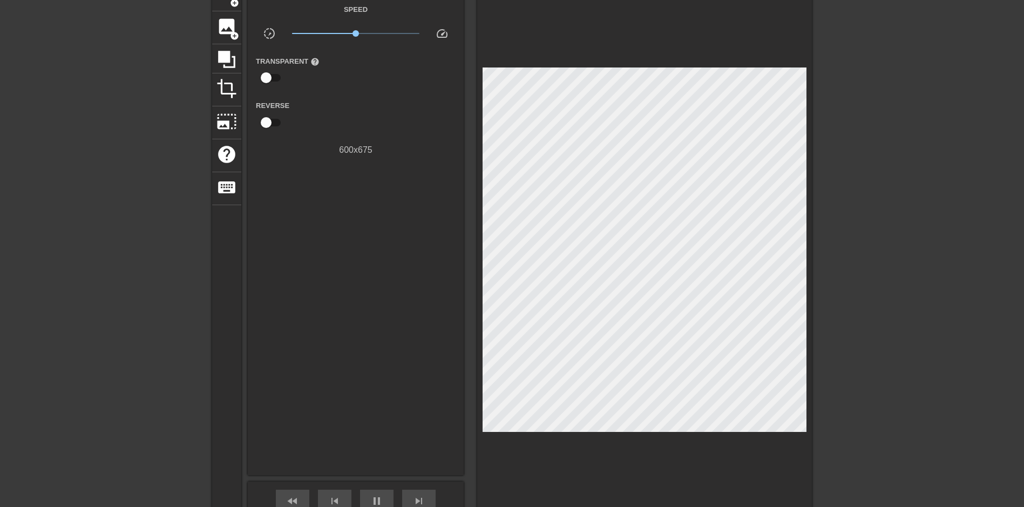
scroll to position [247, 0]
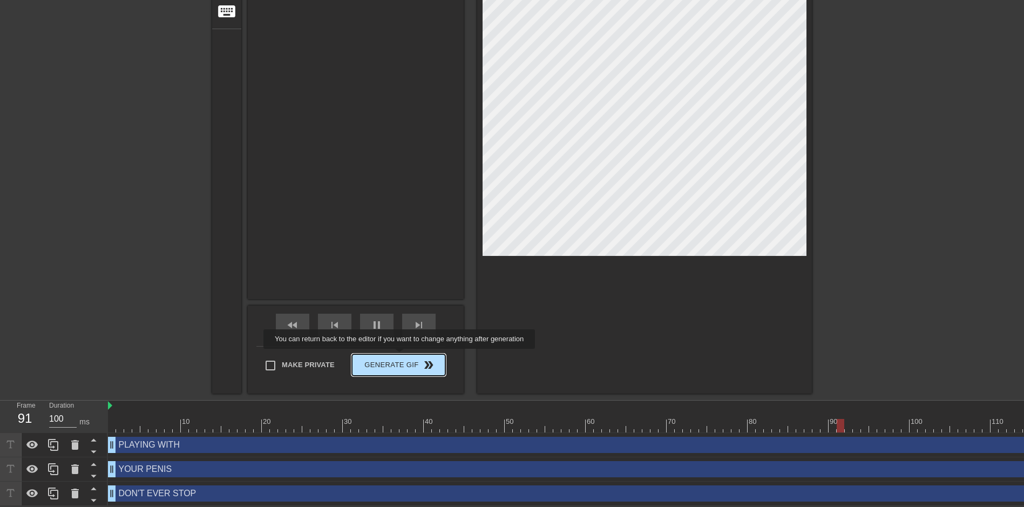
click at [401, 358] on span "Generate Gif double_arrow" at bounding box center [398, 364] width 85 height 13
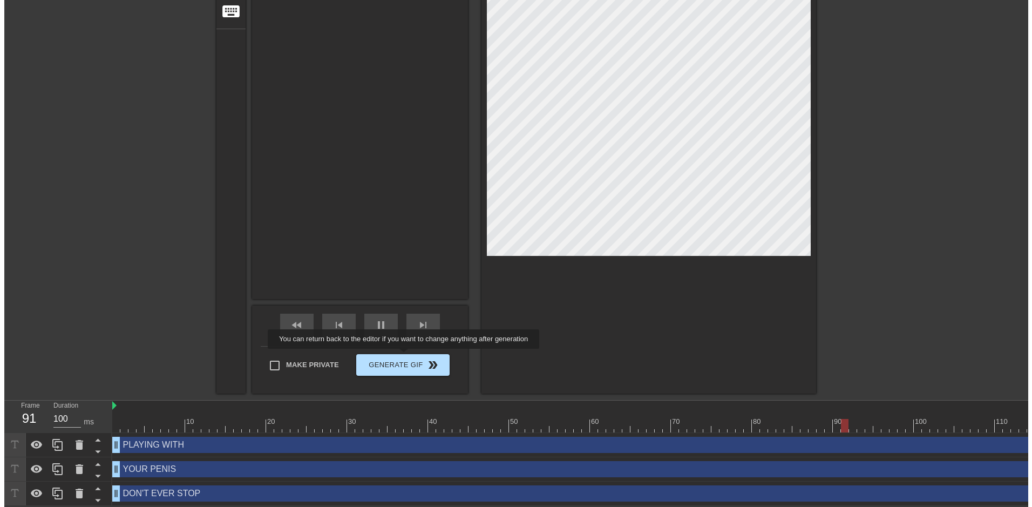
scroll to position [0, 0]
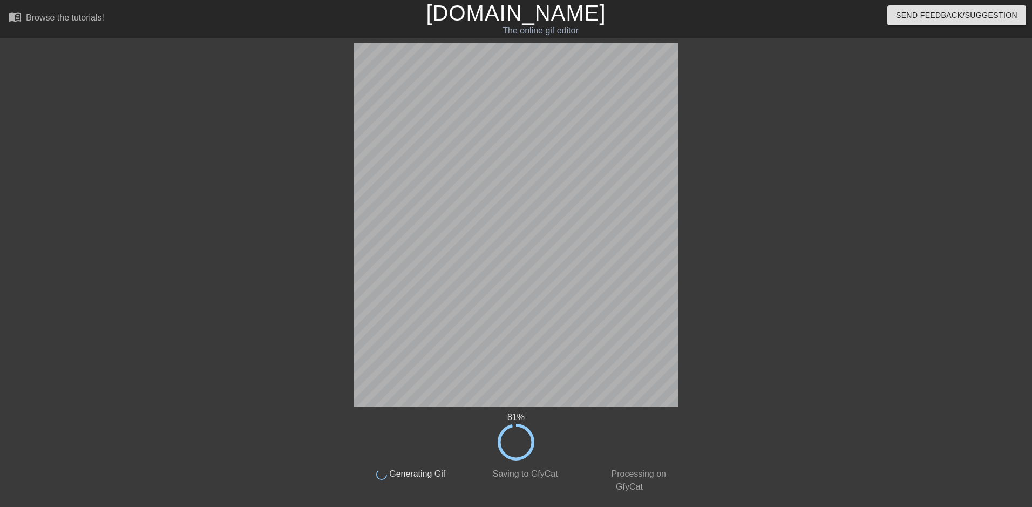
click at [876, 106] on div "81 % done Generating Gif done Saving to GfyCat done Processing on GfyCat title …" at bounding box center [516, 268] width 1032 height 451
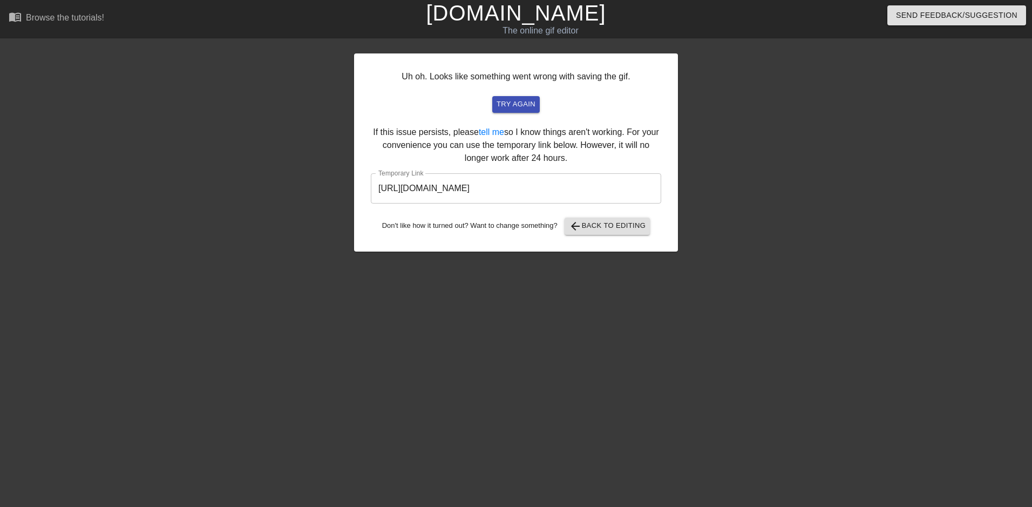
click at [520, 181] on input "https://www.gifntext.com/temp_generations/9dkJPSnz.gif" at bounding box center [516, 188] width 290 height 30
click at [213, 73] on div at bounding box center [260, 205] width 162 height 324
